Goal: Complete application form

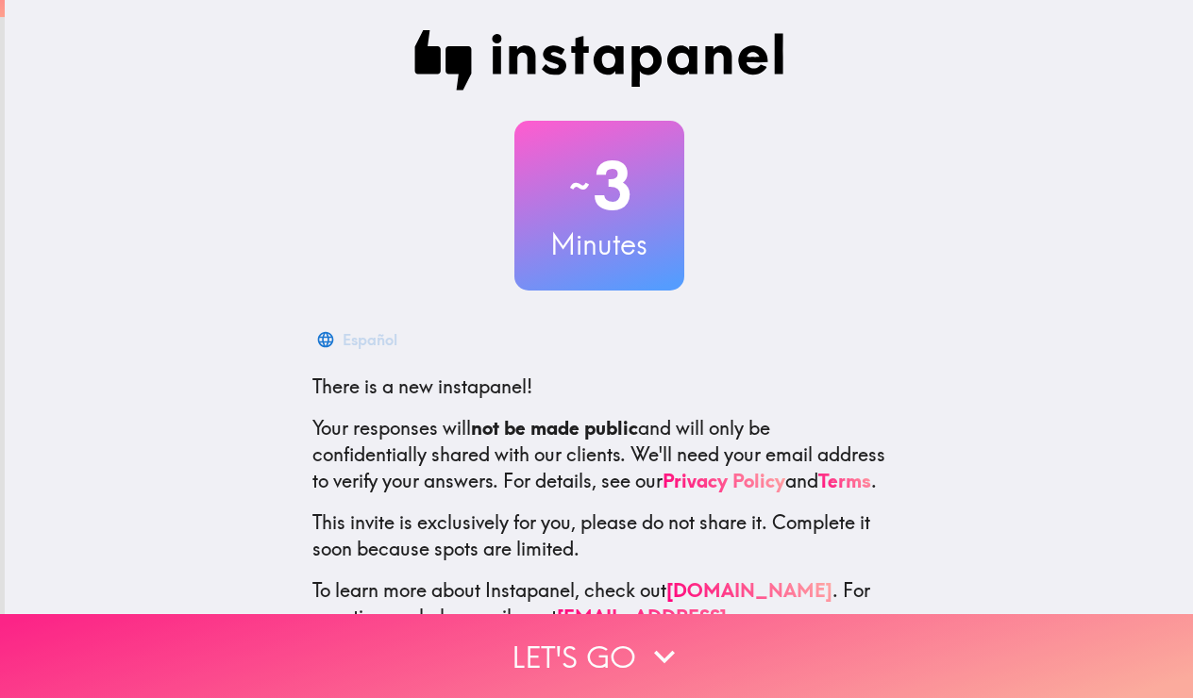
click at [636, 660] on button "Let's go" at bounding box center [596, 656] width 1193 height 84
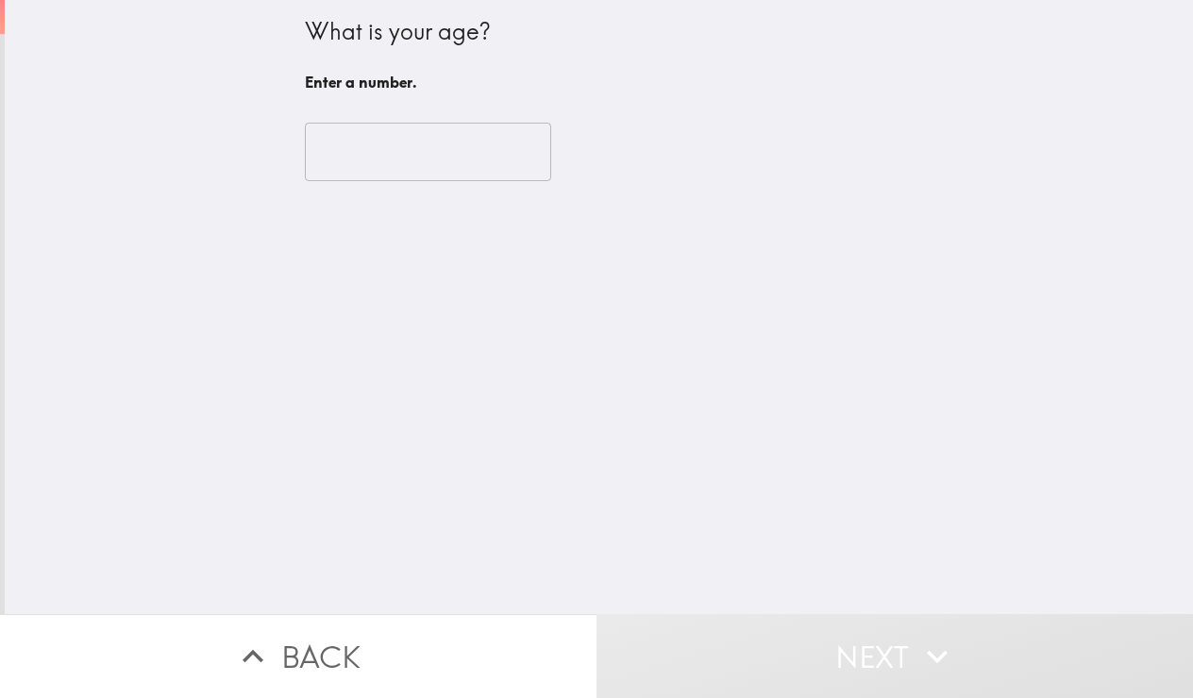
click at [465, 156] on input "number" at bounding box center [428, 152] width 246 height 59
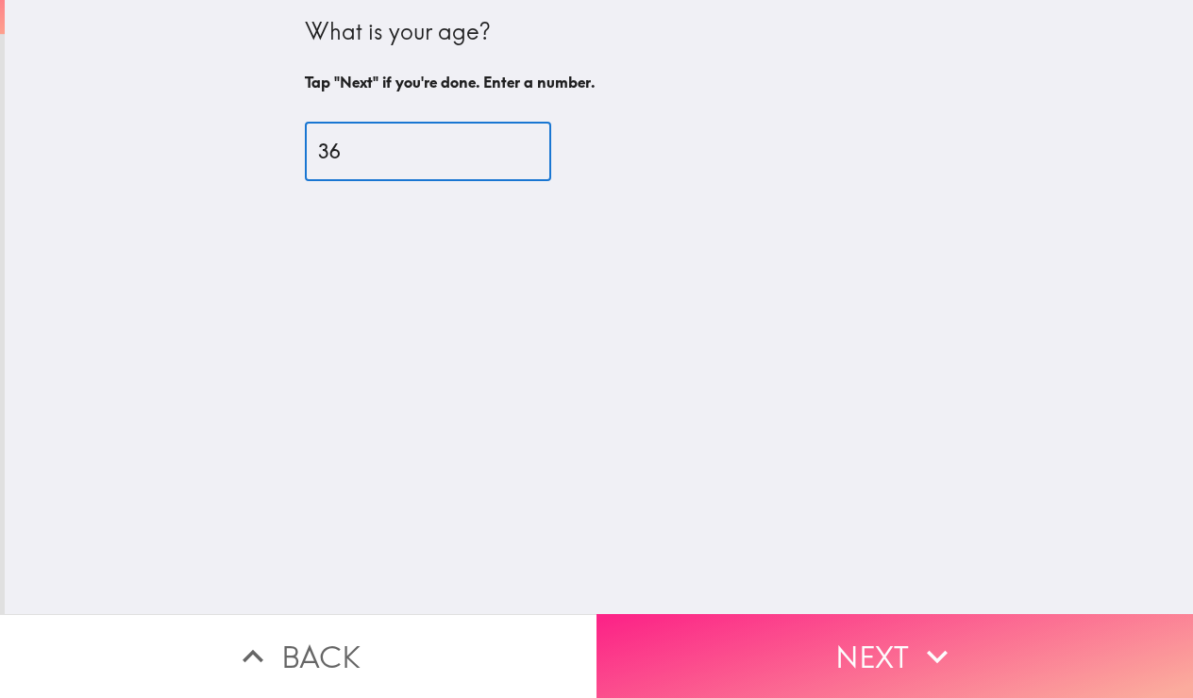
type input "36"
click at [917, 654] on icon "button" at bounding box center [937, 657] width 42 height 42
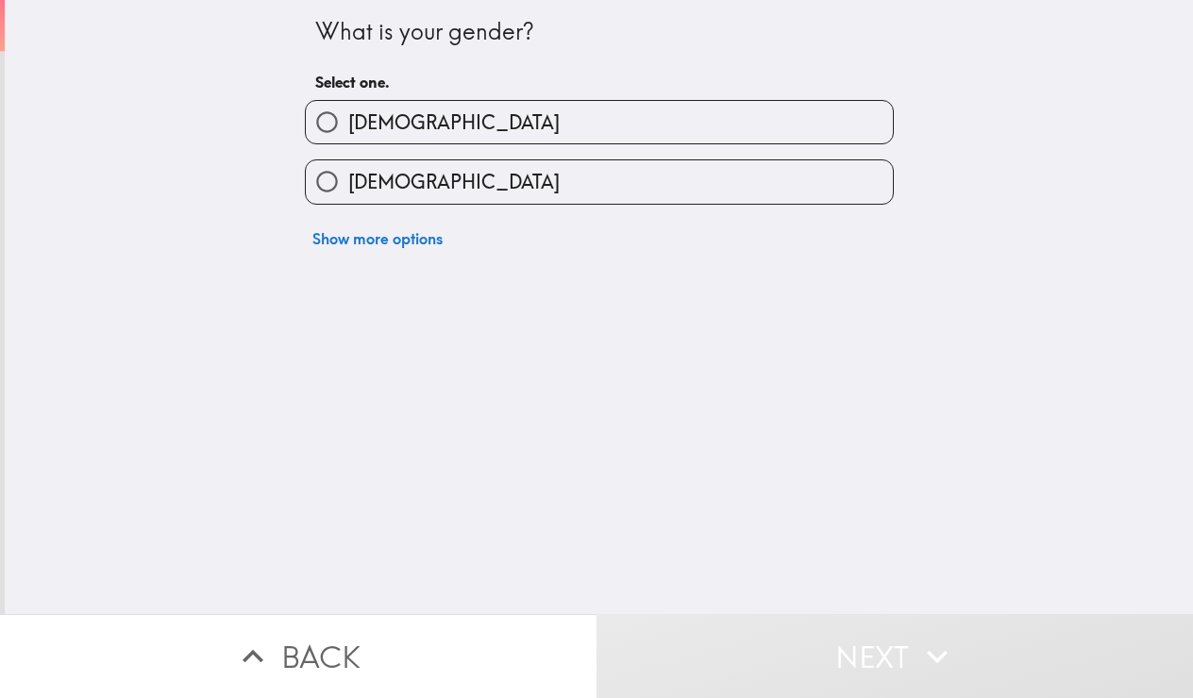
click at [738, 130] on label "[DEMOGRAPHIC_DATA]" at bounding box center [599, 122] width 587 height 42
click at [348, 130] on input "[DEMOGRAPHIC_DATA]" at bounding box center [327, 122] width 42 height 42
radio input "true"
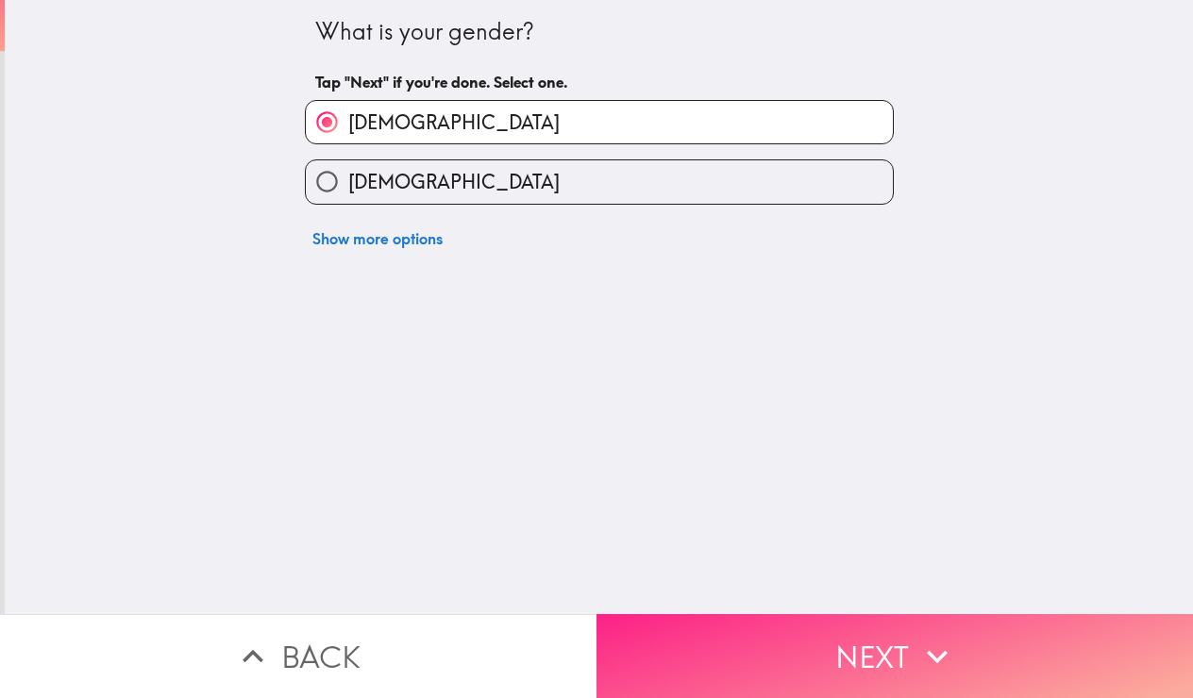
click at [906, 656] on button "Next" at bounding box center [894, 656] width 596 height 84
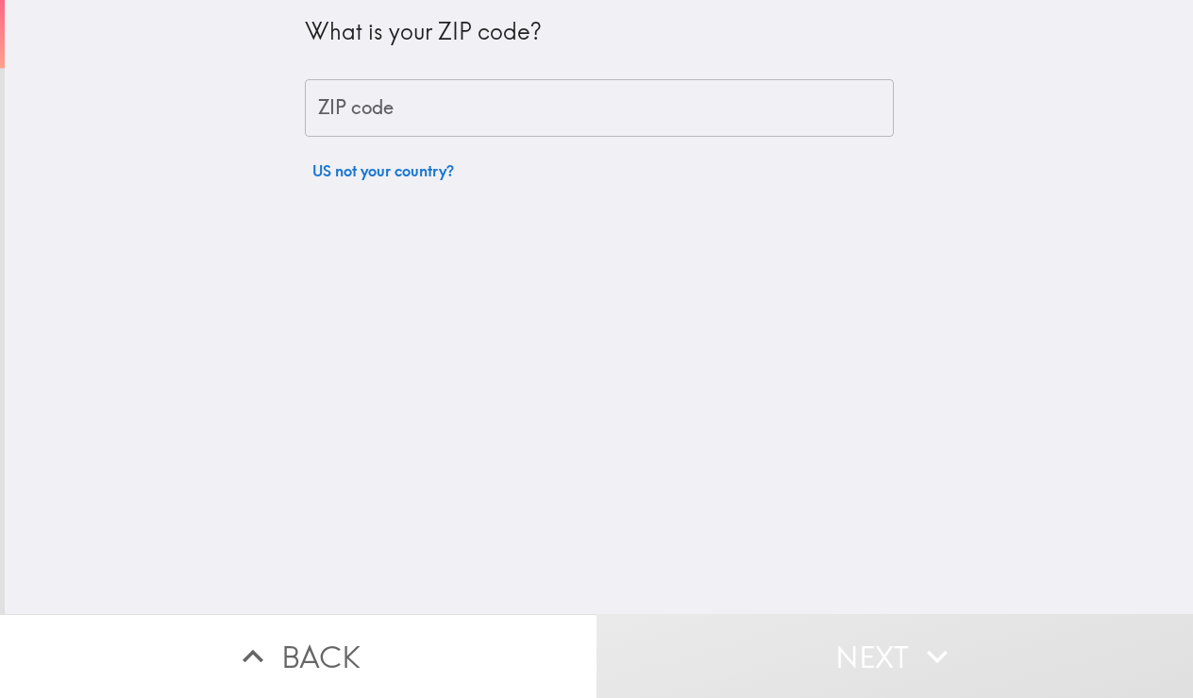
click at [592, 115] on input "ZIP code" at bounding box center [599, 108] width 589 height 59
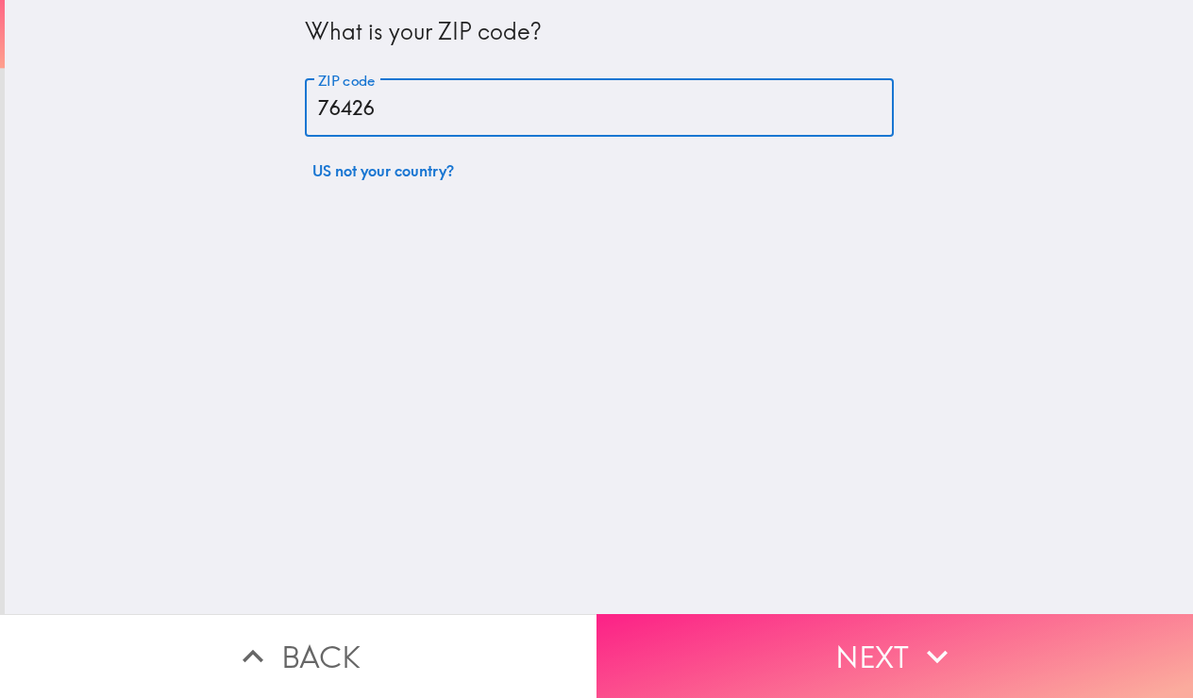
type input "76426"
click at [899, 659] on button "Next" at bounding box center [894, 656] width 596 height 84
